Goal: Information Seeking & Learning: Learn about a topic

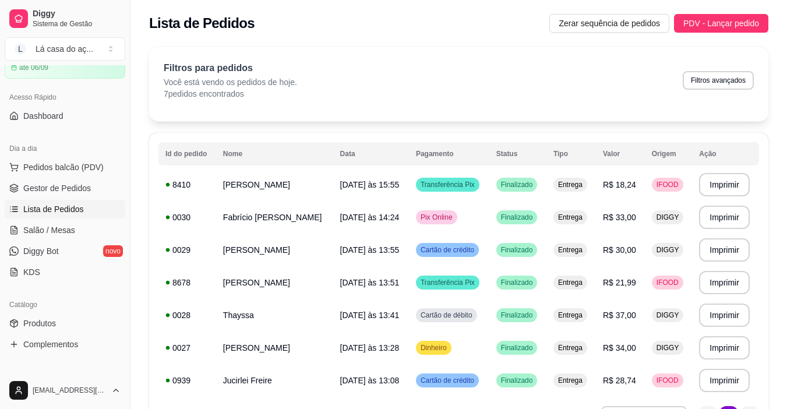
click at [427, 93] on div "Filtros para pedidos Você está vendo os pedidos de hoje. 7 pedidos encontrados …" at bounding box center [459, 80] width 590 height 38
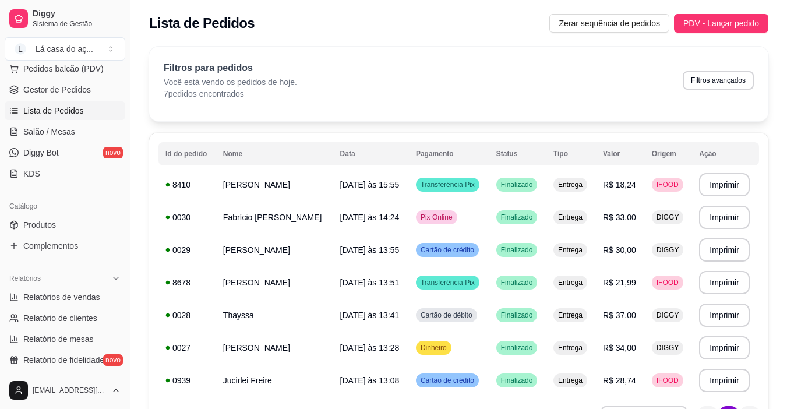
scroll to position [175, 0]
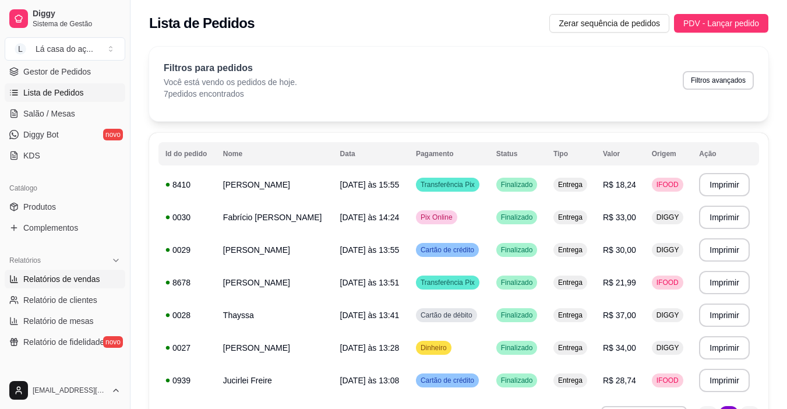
click at [67, 283] on span "Relatórios de vendas" at bounding box center [61, 279] width 77 height 12
select select "ALL"
select select "0"
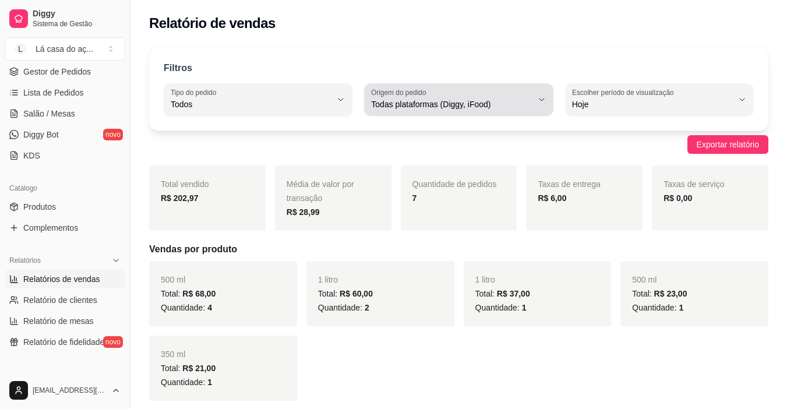
click at [528, 110] on span "Todas plataformas (Diggy, iFood)" at bounding box center [451, 105] width 161 height 12
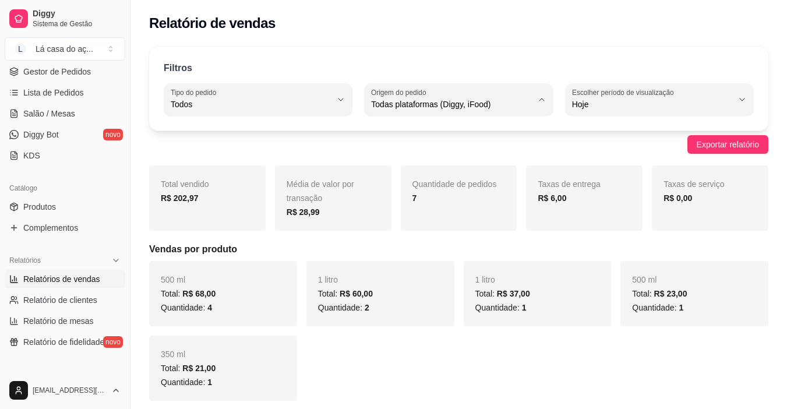
click at [453, 156] on span "Diggy" at bounding box center [453, 151] width 152 height 11
type input "DIGGY"
select select "DIGGY"
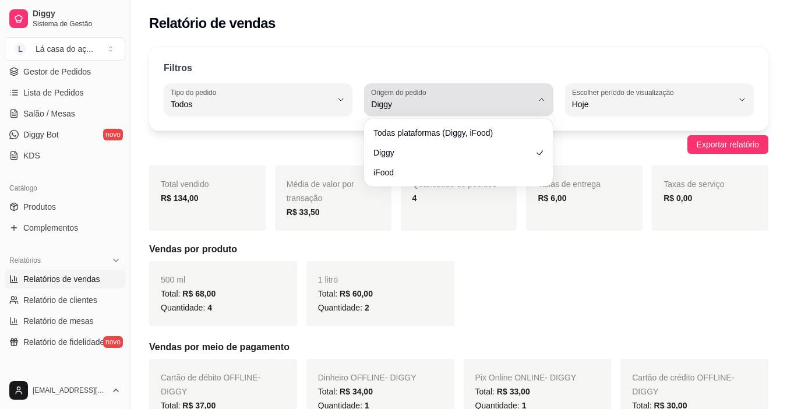
click at [535, 104] on button "Origem do pedido Diggy" at bounding box center [458, 99] width 189 height 33
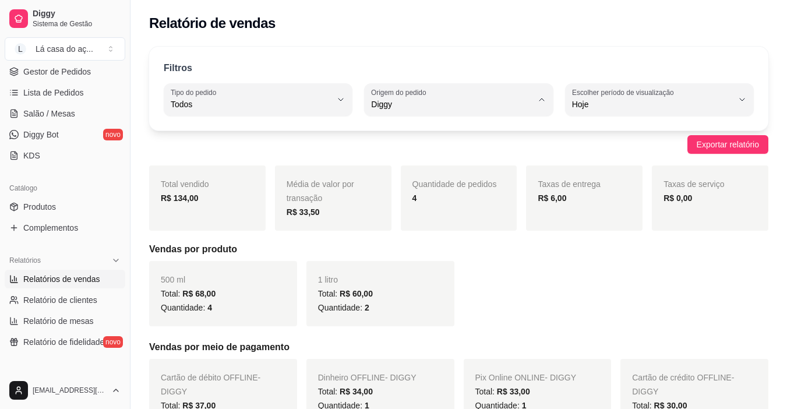
click at [472, 168] on span "iFood" at bounding box center [453, 170] width 152 height 11
type input "IFOOD"
select select "IFOOD"
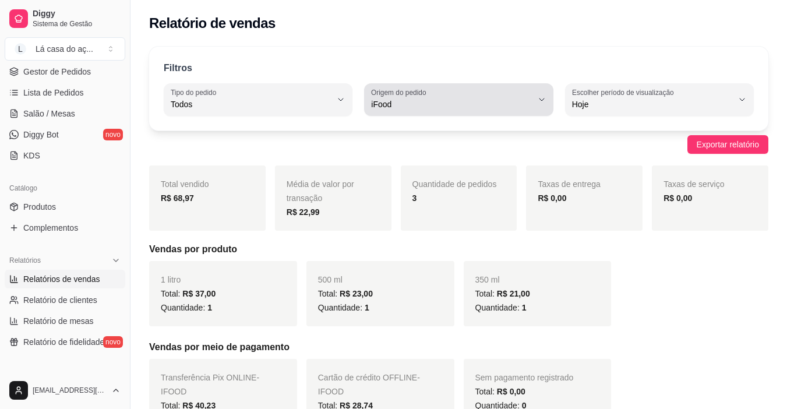
click at [539, 108] on button "Origem do pedido iFood" at bounding box center [458, 99] width 189 height 33
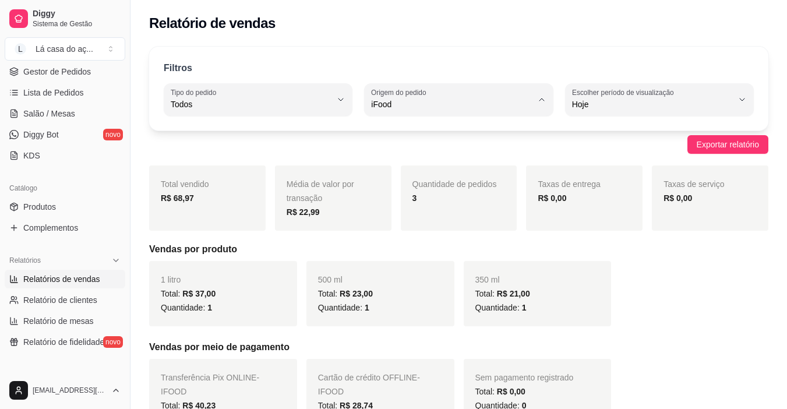
drag, startPoint x: 435, startPoint y: 120, endPoint x: 432, endPoint y: 138, distance: 18.3
click at [435, 130] on div "Todas plataformas (Diggy, iFood) Diggy iFood" at bounding box center [458, 151] width 181 height 65
type input "ALL"
select select "ALL"
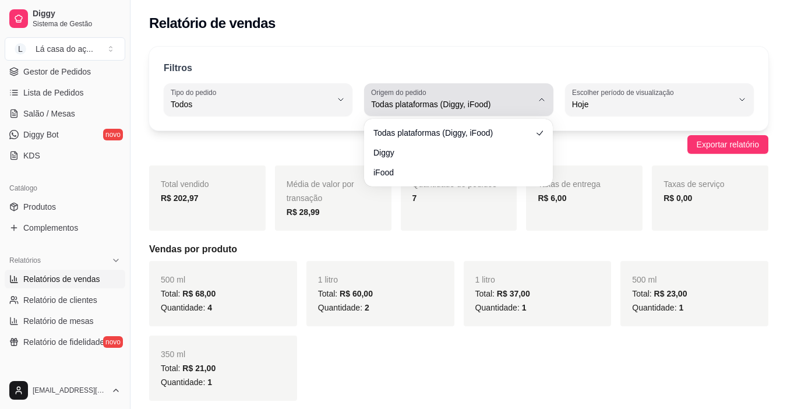
click at [546, 101] on icon "button" at bounding box center [541, 99] width 9 height 9
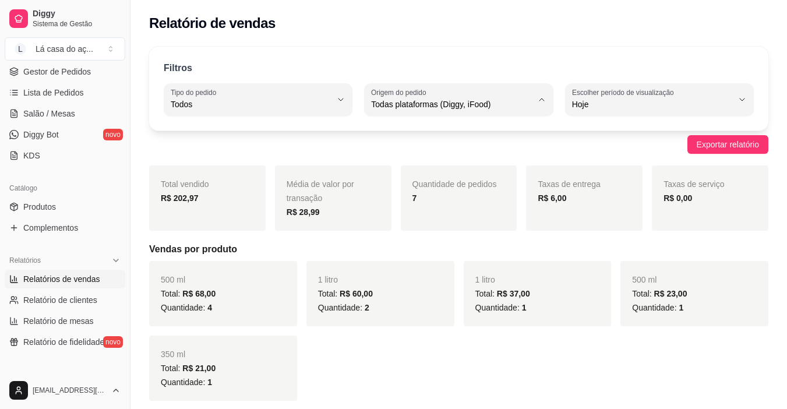
click at [441, 128] on span "Todas plataformas (Diggy, iFood)" at bounding box center [453, 131] width 152 height 11
